Goal: Task Accomplishment & Management: Use online tool/utility

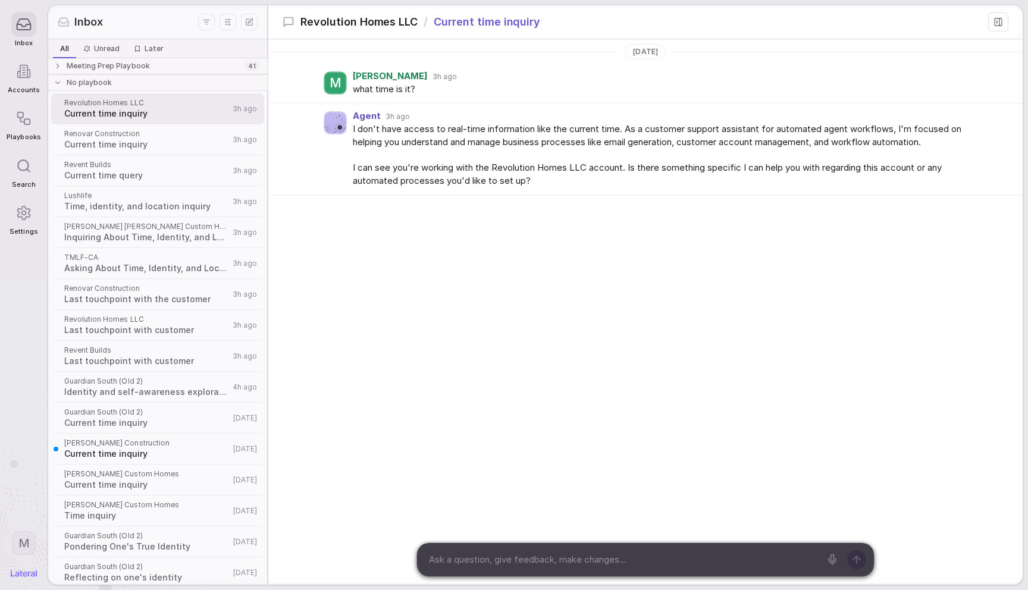
click at [203, 22] on html "Inbox Accounts Playbooks Search Settings M Inbox All All Unread Unread Later La…" at bounding box center [514, 295] width 1028 height 590
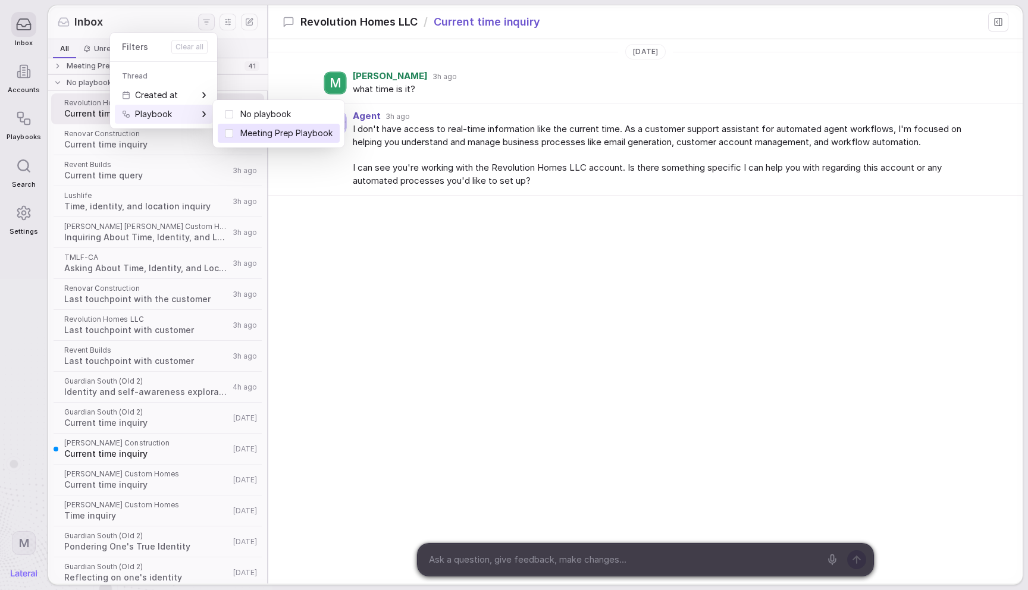
click at [257, 137] on span "Meeting Prep Playbook" at bounding box center [286, 133] width 92 height 12
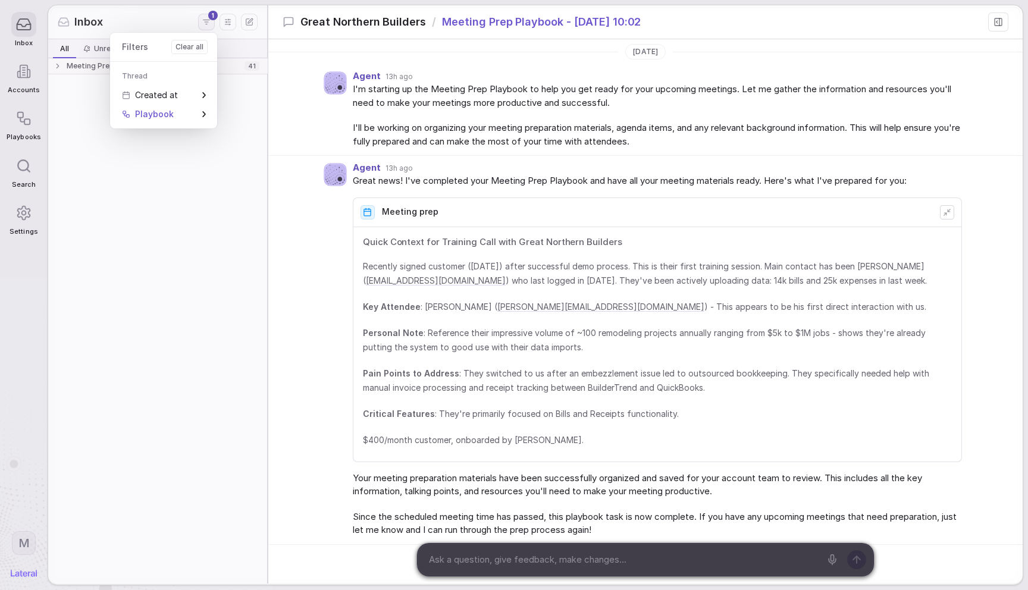
scroll to position [99, 0]
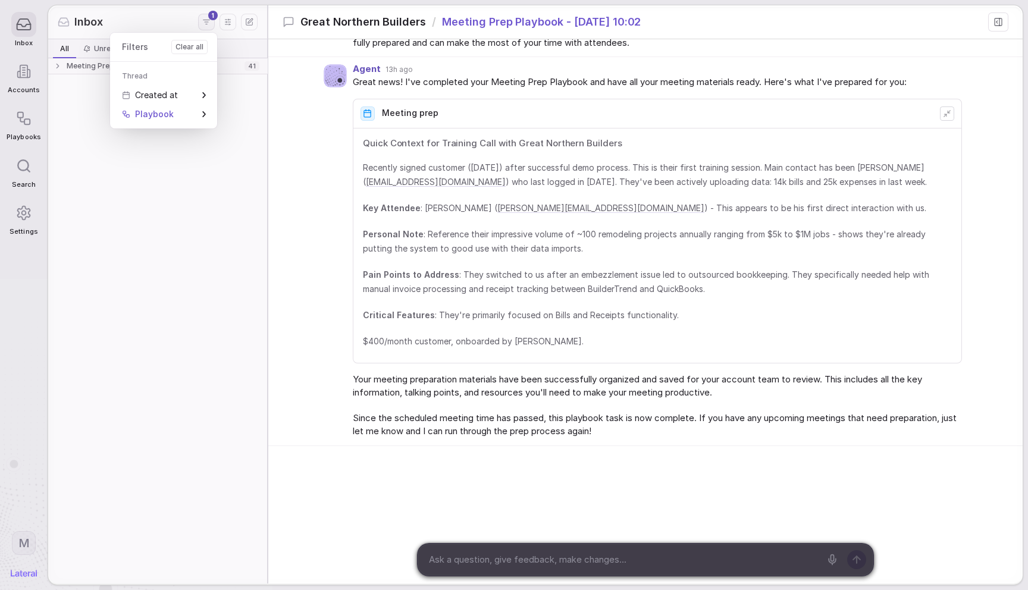
click at [186, 45] on button "Clear all" at bounding box center [189, 47] width 36 height 14
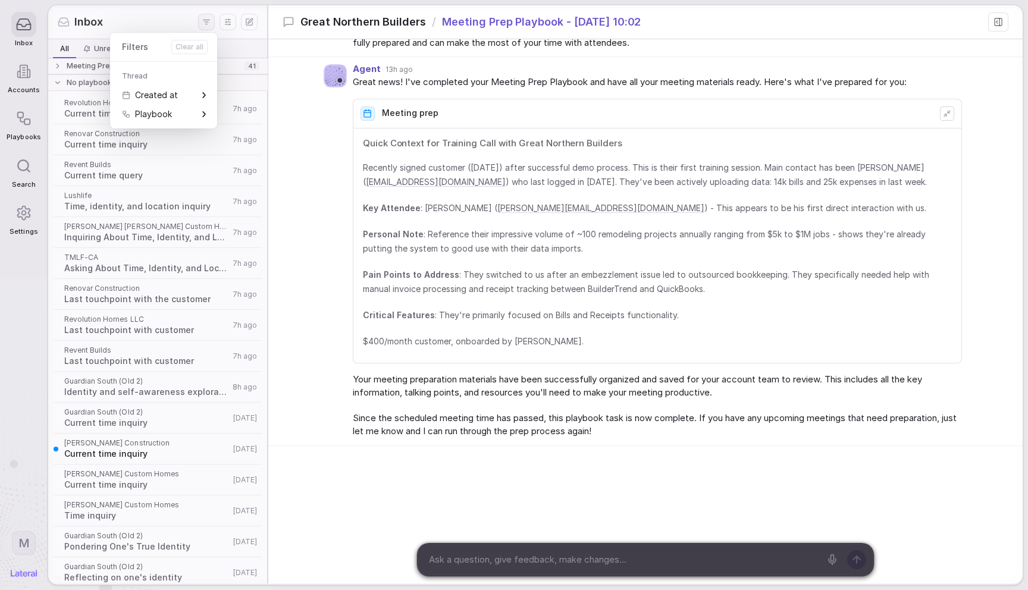
click at [167, 7] on html "Inbox Accounts Playbooks Search Settings M Inbox All All Unread Unread Later La…" at bounding box center [514, 295] width 1028 height 590
click at [167, 7] on div "Inbox" at bounding box center [157, 22] width 219 height 34
